Goal: Book appointment/travel/reservation

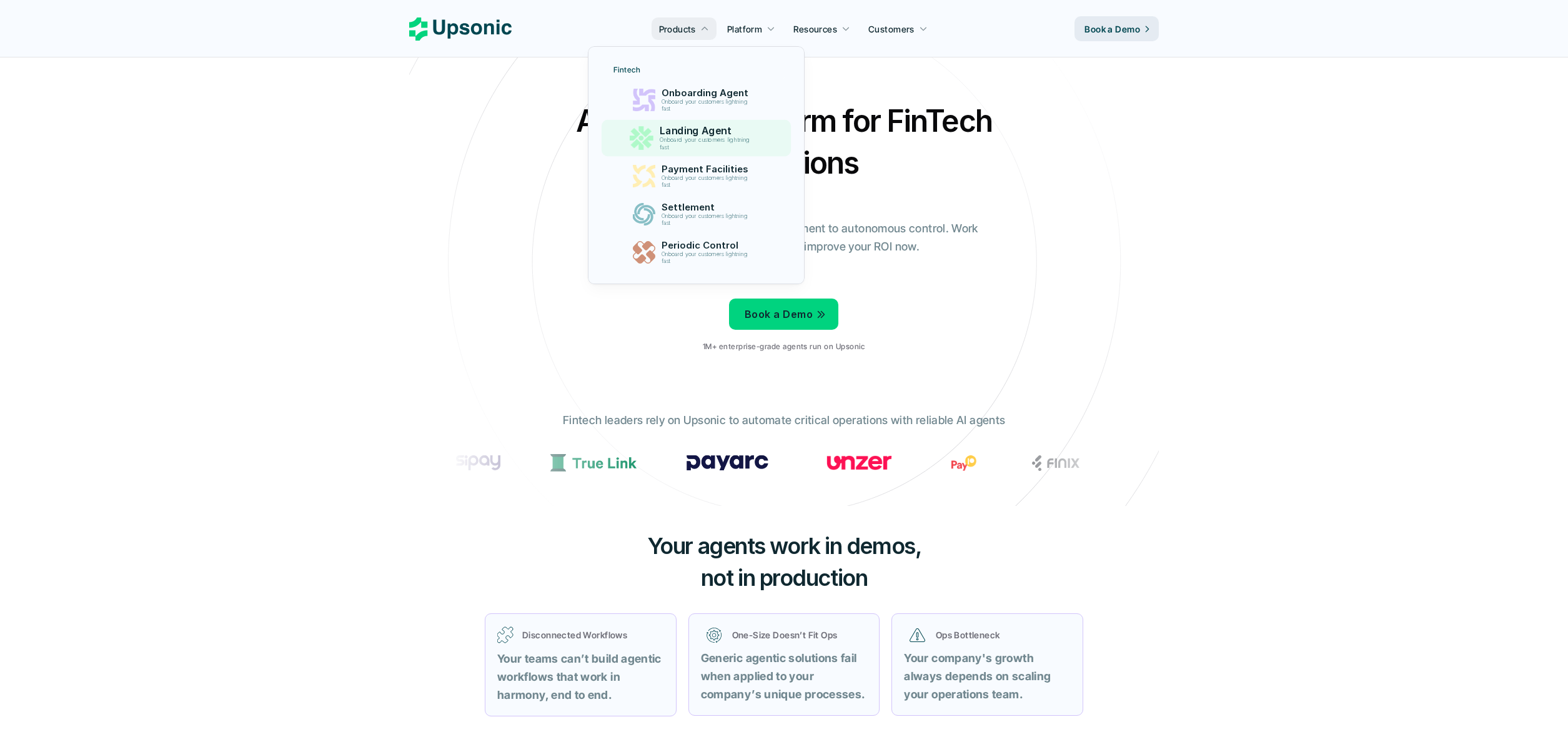
click at [684, 123] on div "Landing Agent Onboard your customers lightning fast" at bounding box center [708, 138] width 110 height 31
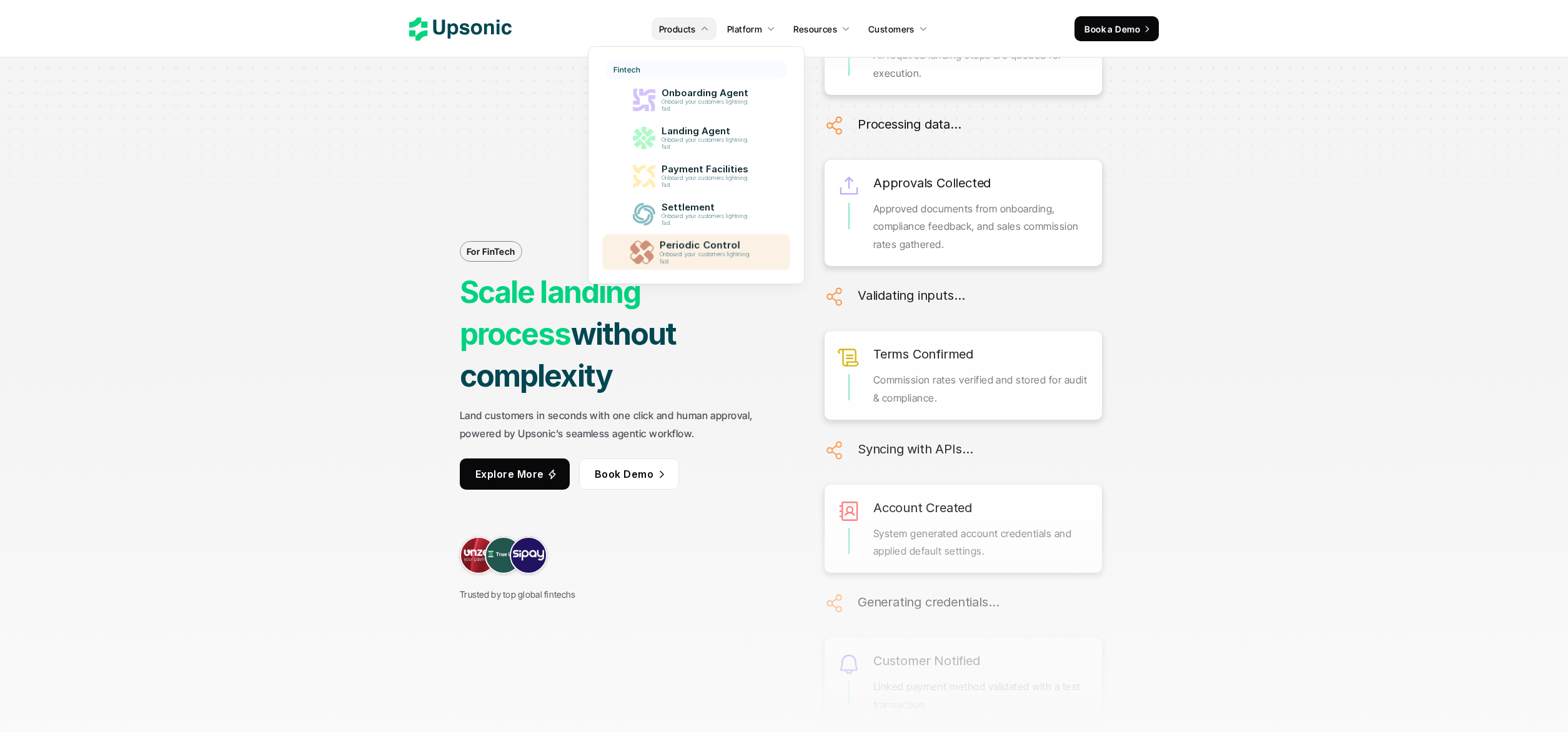
click at [710, 252] on p "Onboard your customers lightning fast" at bounding box center [708, 258] width 95 height 14
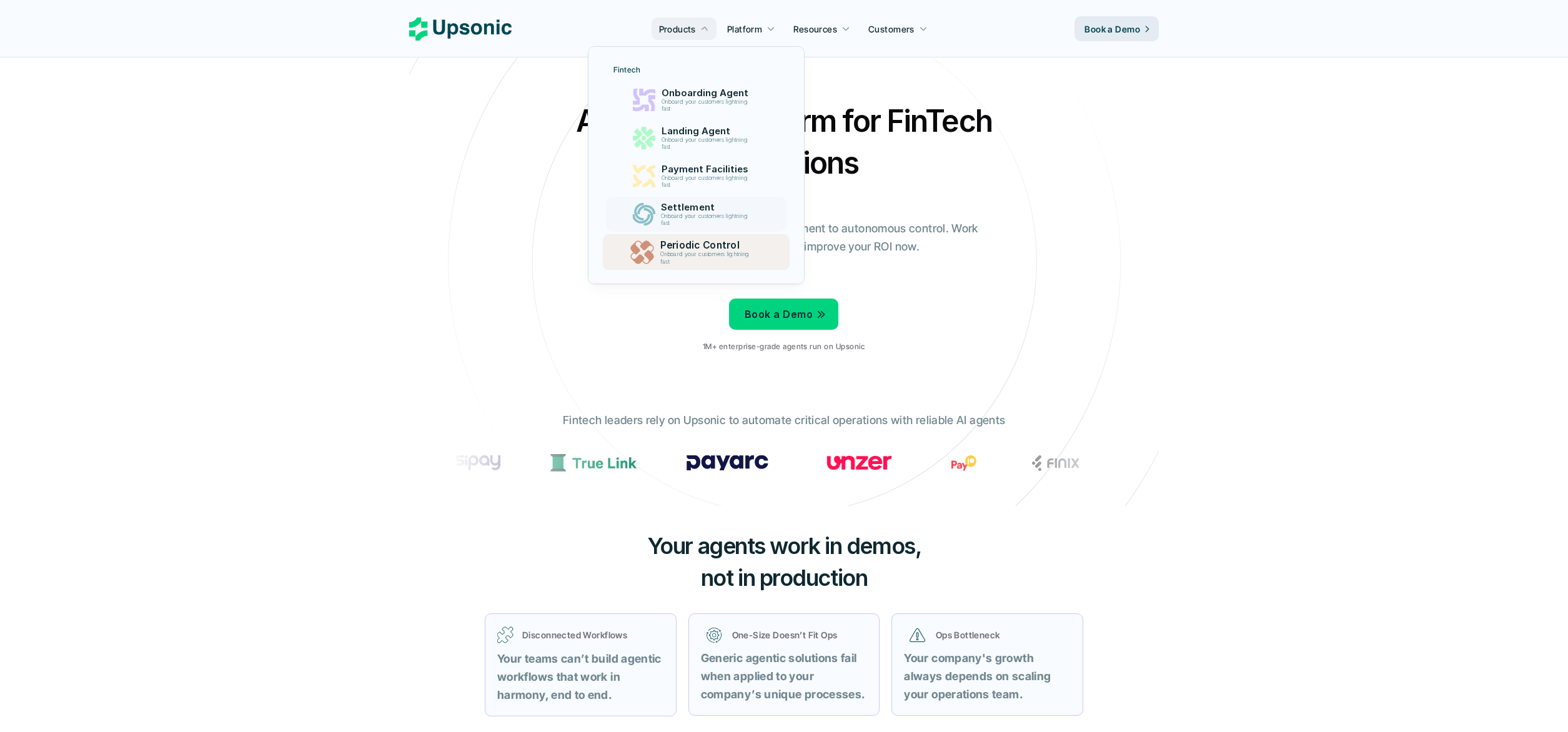
click at [689, 216] on p "Onboard your customers lightning fast" at bounding box center [707, 220] width 91 height 14
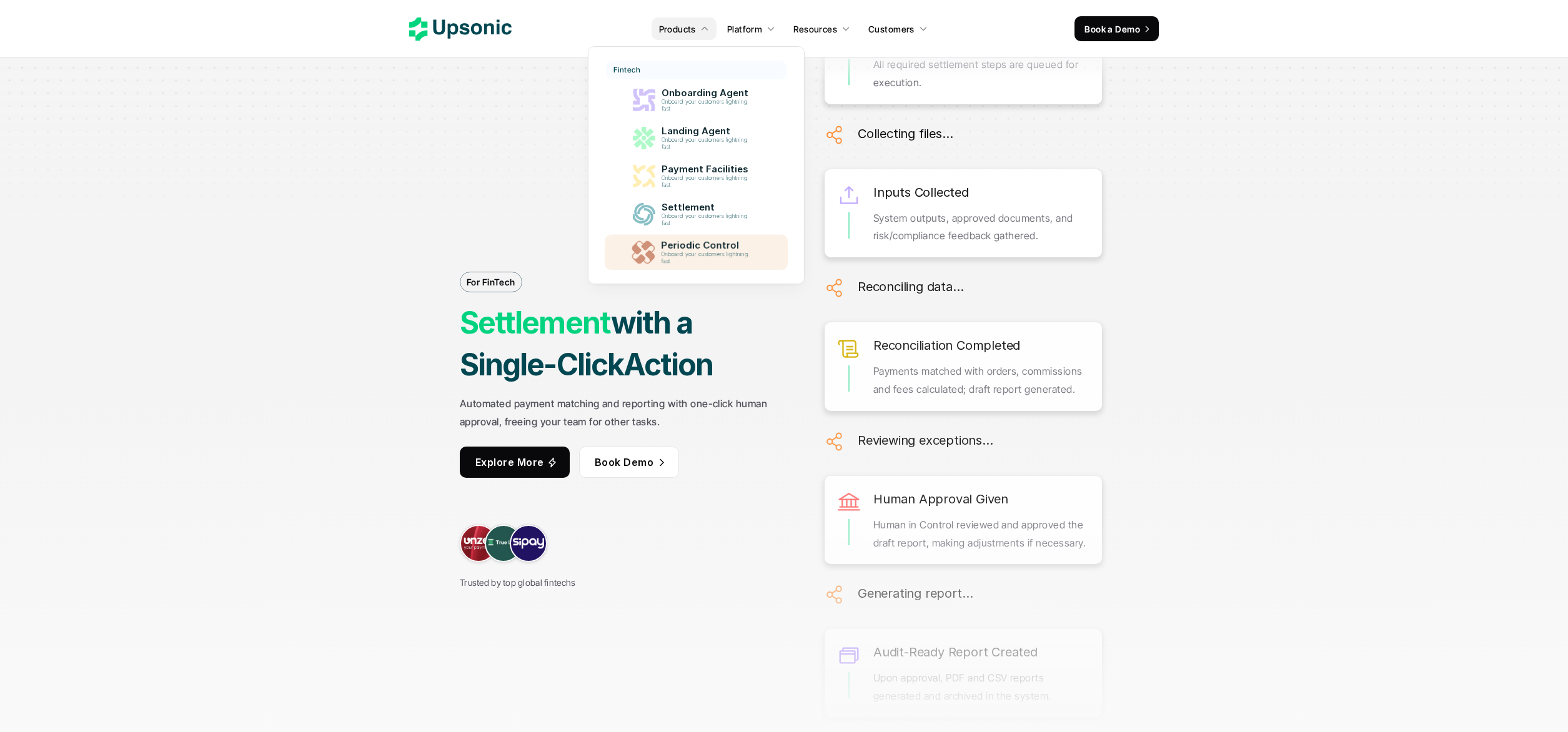
click at [683, 250] on p "Periodic Control" at bounding box center [708, 246] width 93 height 12
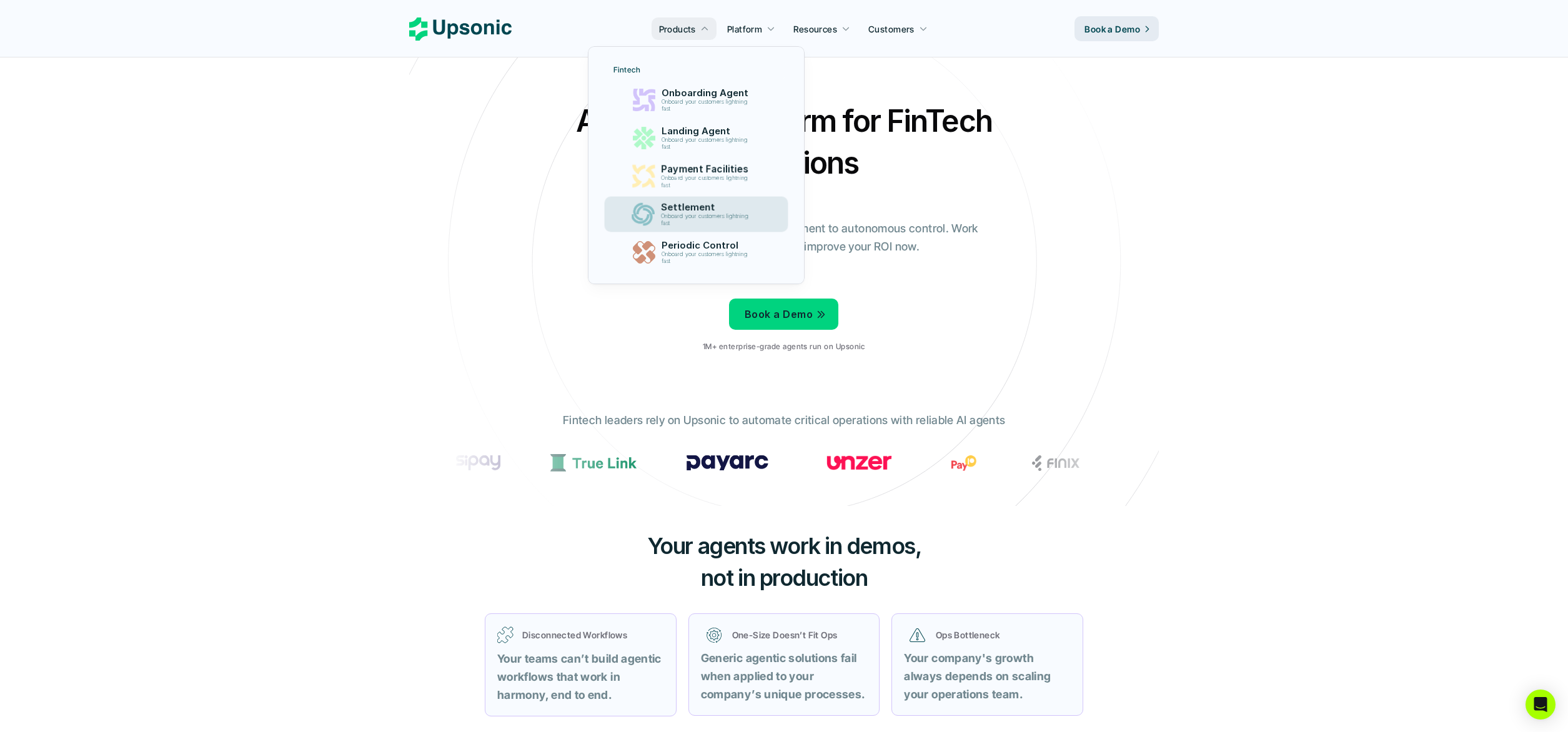
click at [689, 216] on p "Onboard your customers lightning fast" at bounding box center [707, 220] width 92 height 14
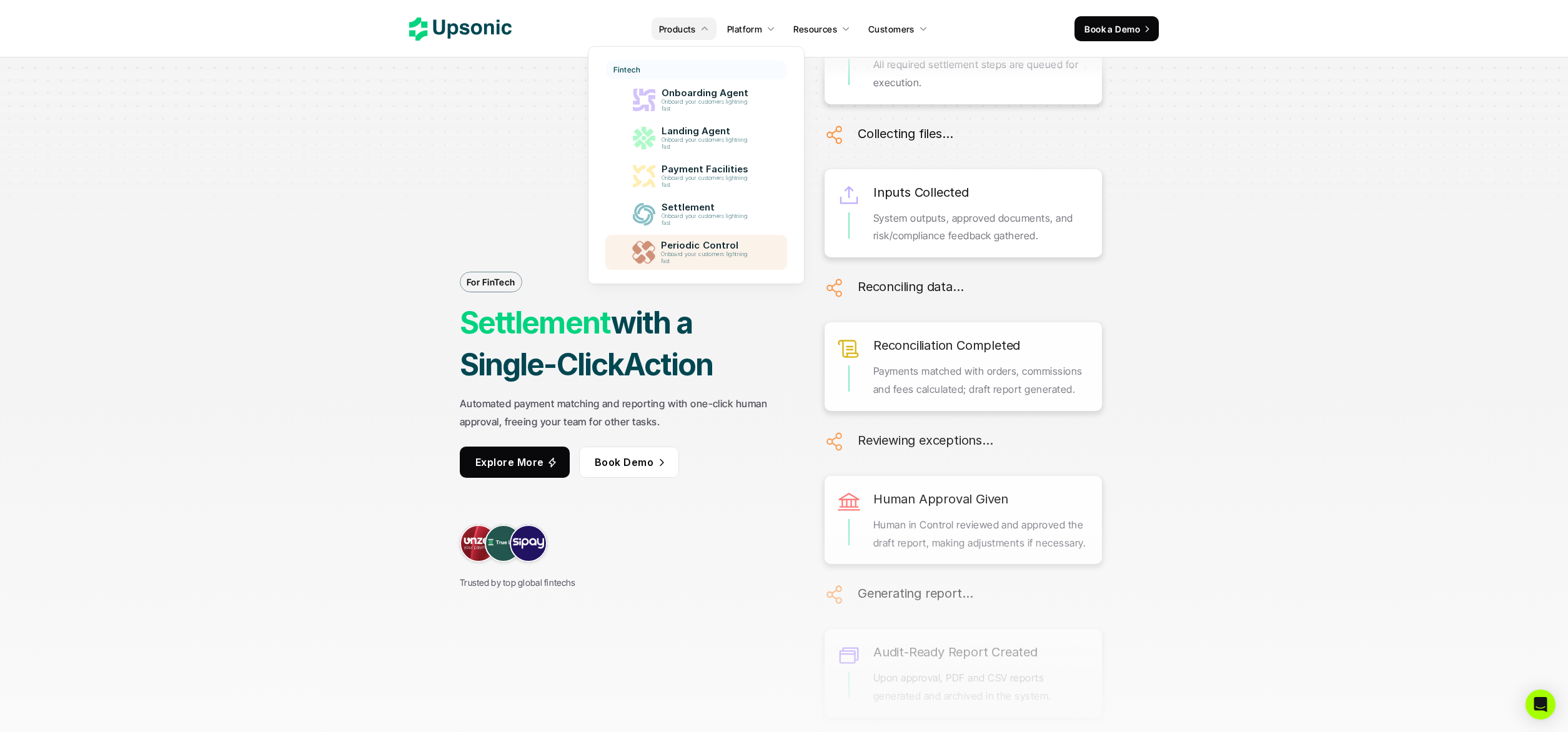
click at [678, 259] on p "Onboard your customers lightning fast" at bounding box center [707, 258] width 91 height 14
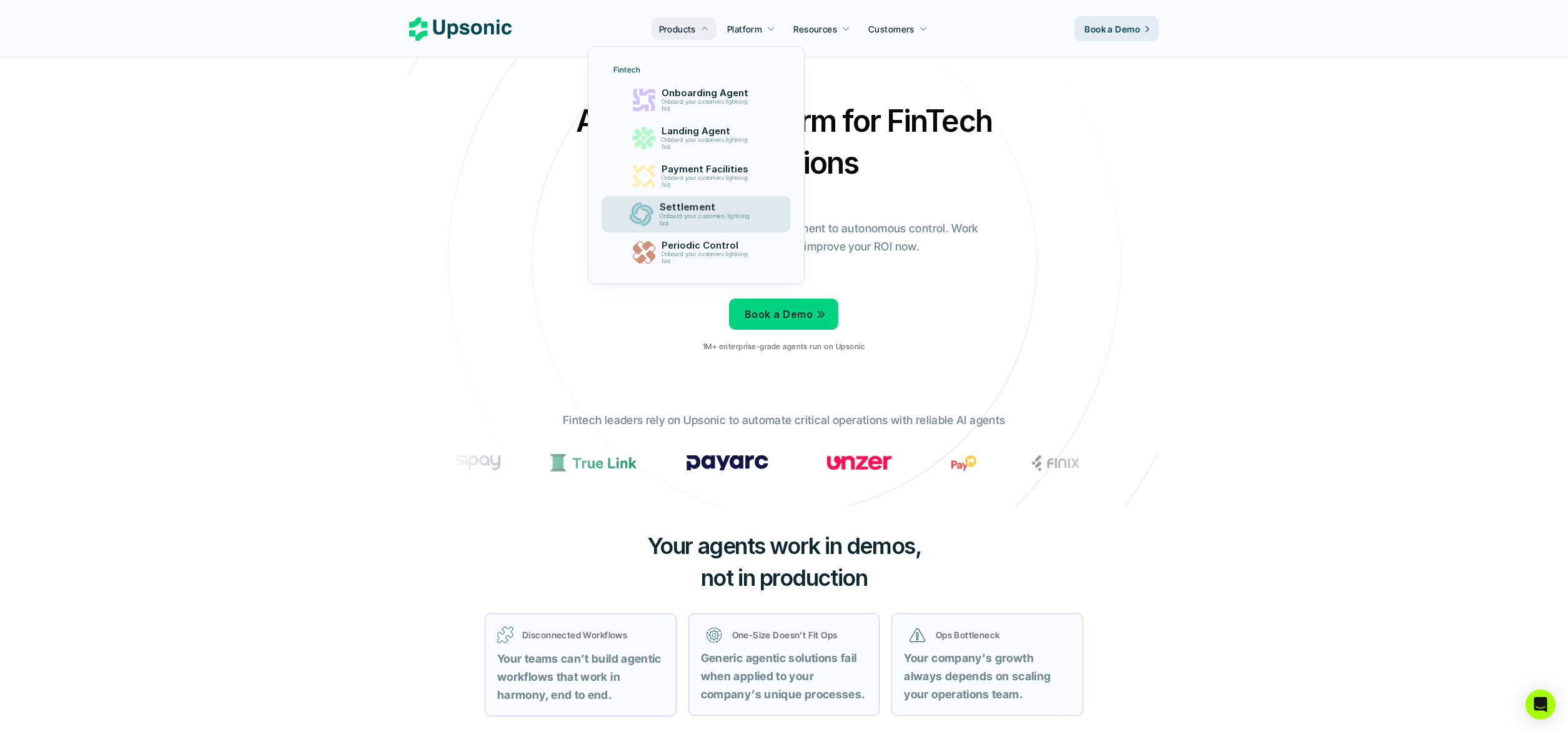
click at [689, 220] on p "Onboard your customers lightning fast" at bounding box center [707, 220] width 95 height 15
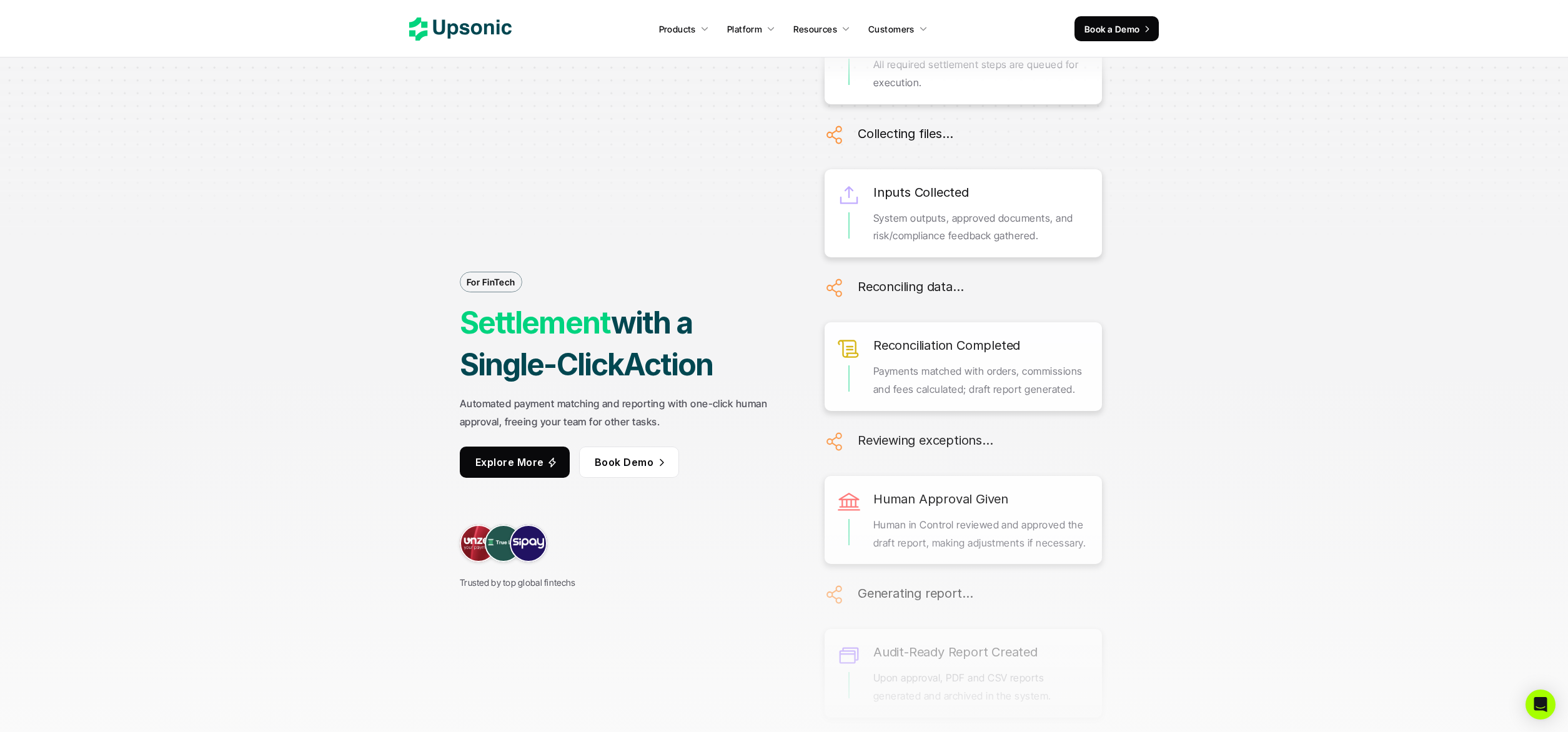
click at [1134, 23] on p "Book a Demo" at bounding box center [1112, 28] width 55 height 13
click at [1143, 29] on icon at bounding box center [1147, 28] width 9 height 11
click at [1132, 18] on link "Book a Demo" at bounding box center [1116, 29] width 85 height 25
click at [1124, 6] on div at bounding box center [1124, 6] width 0 height 0
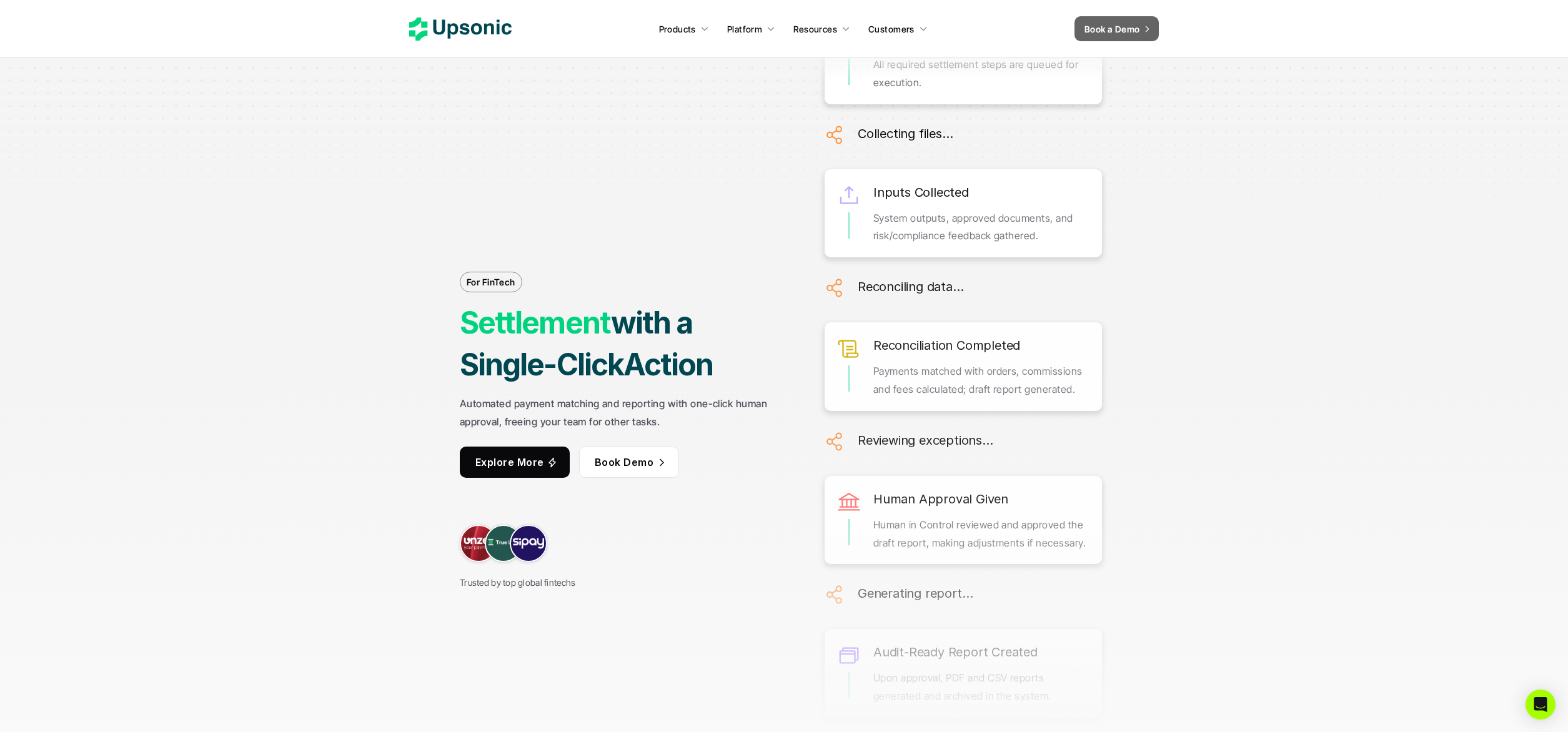
click at [467, 54] on nav "Products Platform Resources Customers Book a Demo" at bounding box center [784, 28] width 1568 height 57
click at [465, 30] on icon at bounding box center [460, 29] width 102 height 23
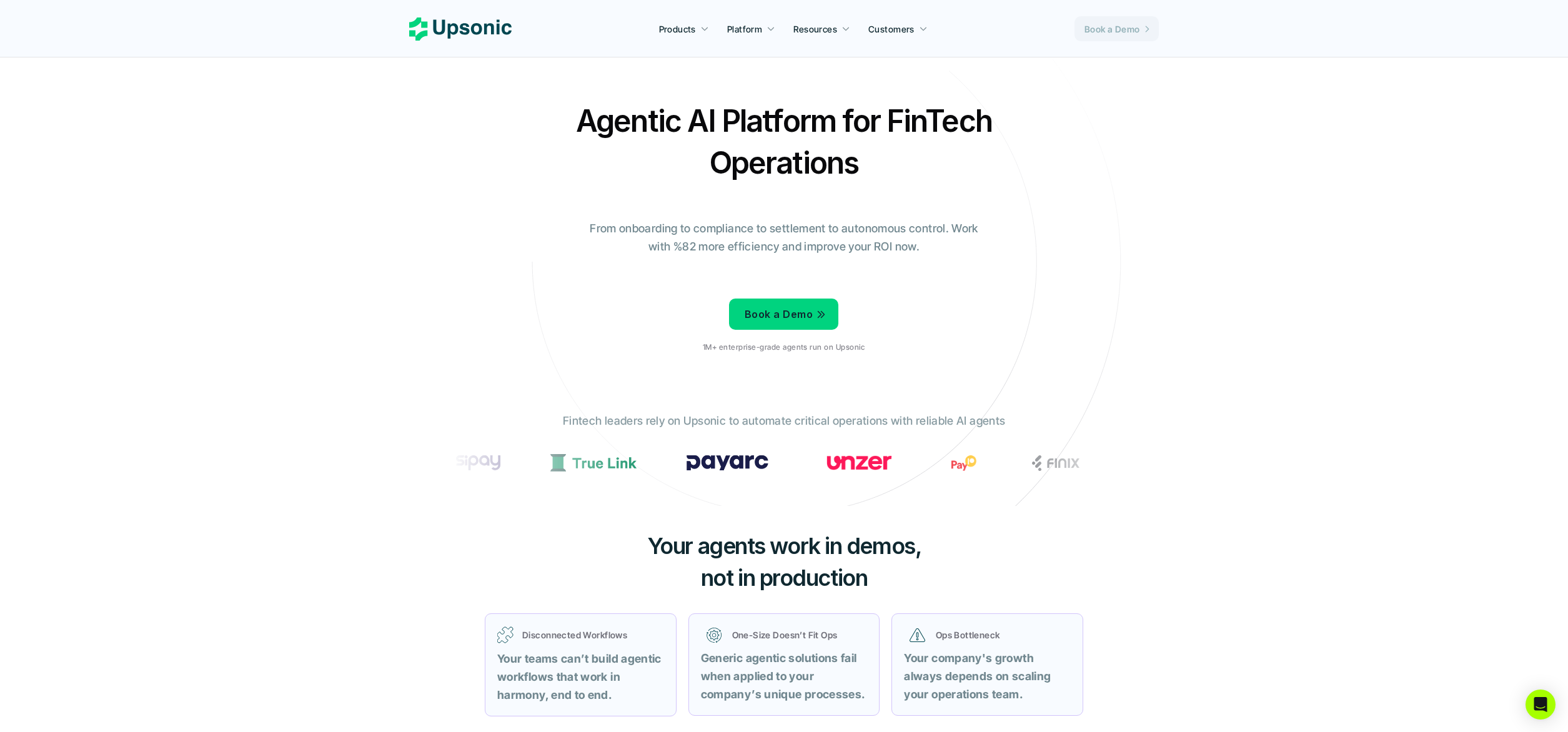
click at [1102, 17] on link "Book a Demo" at bounding box center [1116, 29] width 85 height 25
click at [1134, 22] on p "Book a Demo" at bounding box center [1112, 28] width 55 height 13
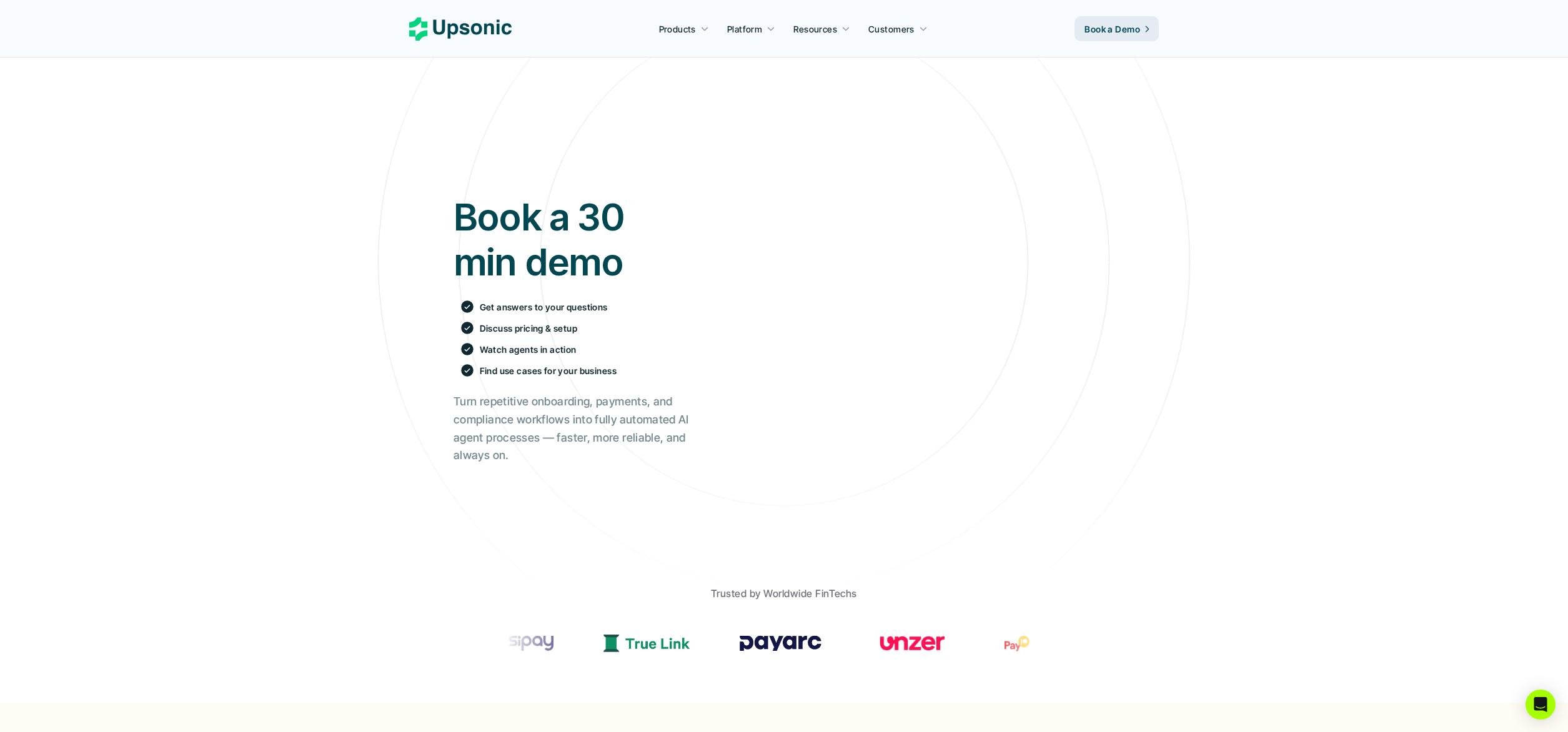
click at [488, 21] on icon at bounding box center [460, 29] width 102 height 23
